Goal: Task Accomplishment & Management: Use online tool/utility

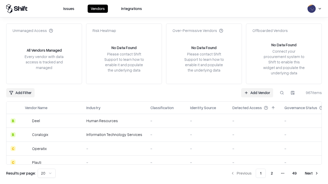
click at [257, 93] on link "Add Vendor" at bounding box center [257, 92] width 32 height 9
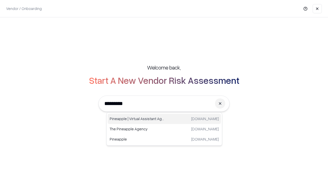
click at [164, 119] on div "Pineapple | Virtual Assistant Agency [DOMAIN_NAME]" at bounding box center [164, 119] width 113 height 10
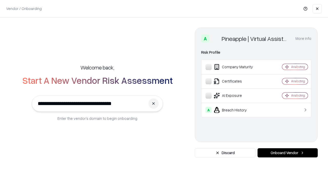
type input "**********"
click at [287, 153] on button "Onboard Vendor" at bounding box center [287, 152] width 60 height 9
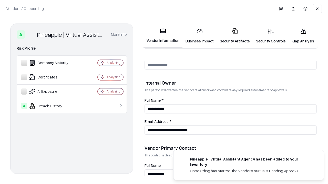
scroll to position [265, 0]
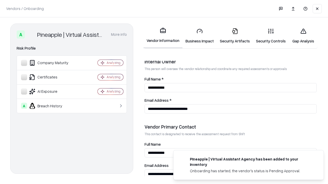
click at [199, 36] on link "Business Impact" at bounding box center [199, 36] width 34 height 24
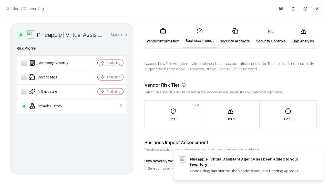
click at [303, 36] on link "Gap Analysis" at bounding box center [303, 36] width 29 height 24
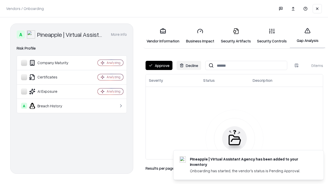
click at [159, 66] on button "Approve" at bounding box center [158, 65] width 27 height 9
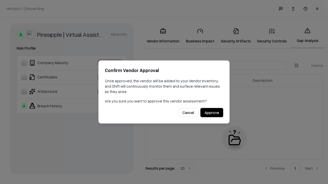
click at [211, 113] on button "Approve" at bounding box center [211, 112] width 23 height 9
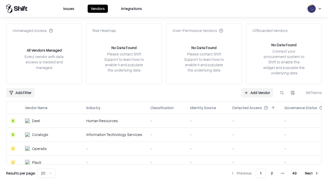
type input "**********"
click at [257, 93] on link "Add Vendor" at bounding box center [257, 92] width 32 height 9
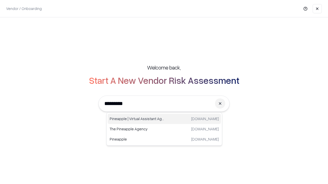
click at [164, 119] on div "Pineapple | Virtual Assistant Agency [DOMAIN_NAME]" at bounding box center [164, 119] width 113 height 10
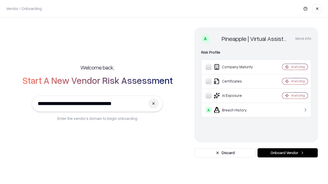
type input "**********"
click at [287, 153] on button "Onboard Vendor" at bounding box center [287, 152] width 60 height 9
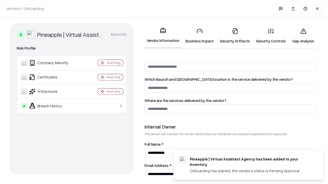
scroll to position [265, 0]
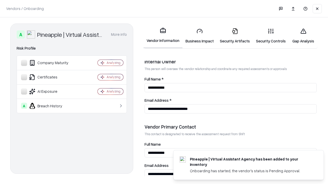
click at [303, 36] on link "Gap Analysis" at bounding box center [303, 36] width 29 height 24
